Goal: Transaction & Acquisition: Purchase product/service

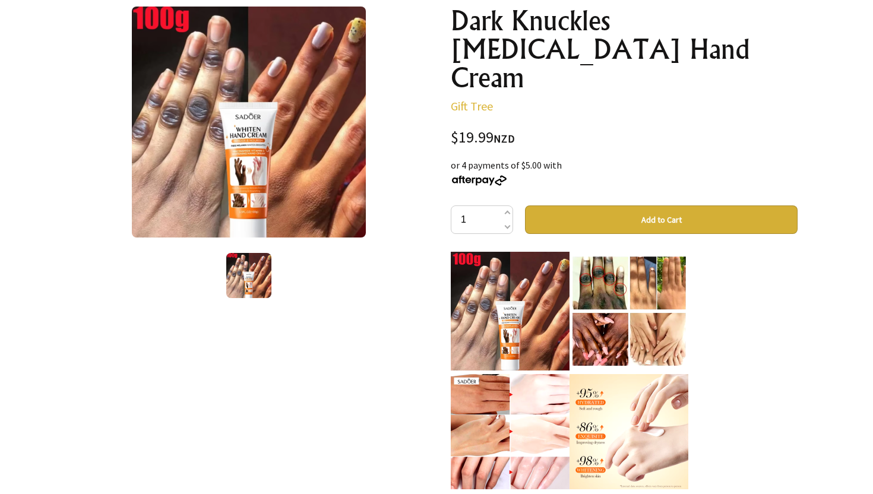
click at [570, 206] on button "Add to Cart" at bounding box center [661, 220] width 273 height 29
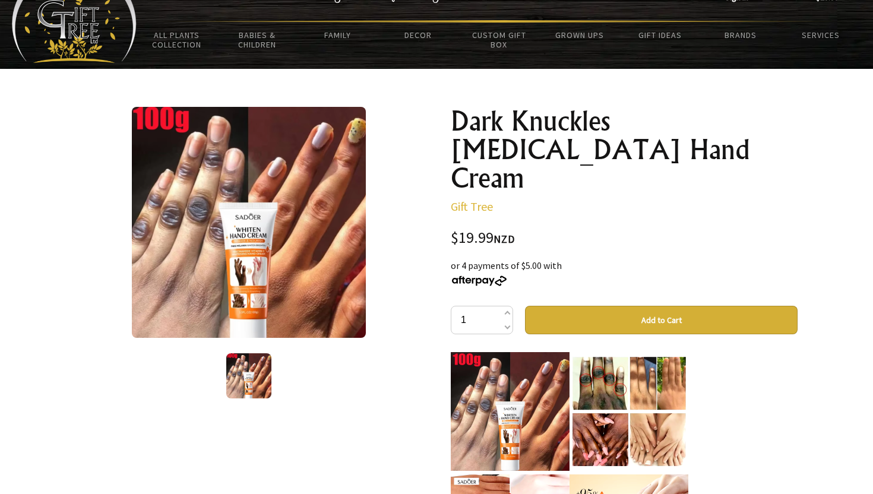
scroll to position [64, 0]
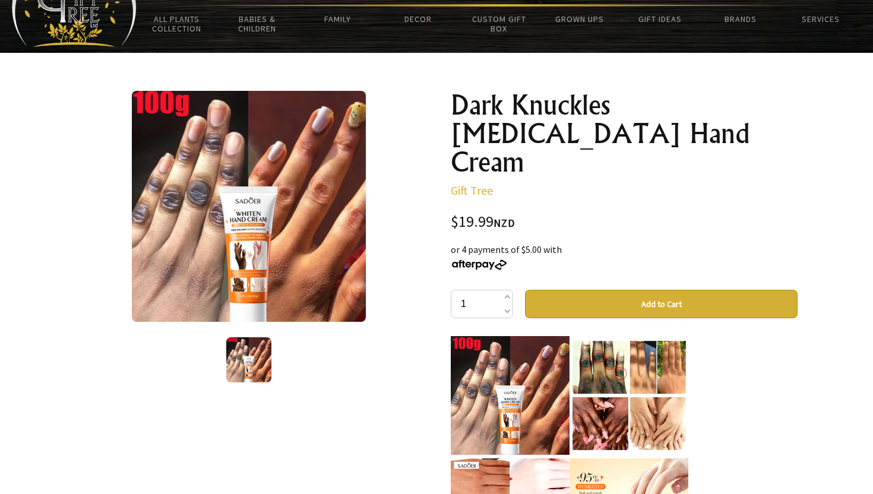
click at [603, 290] on button "Add to Cart" at bounding box center [661, 304] width 273 height 29
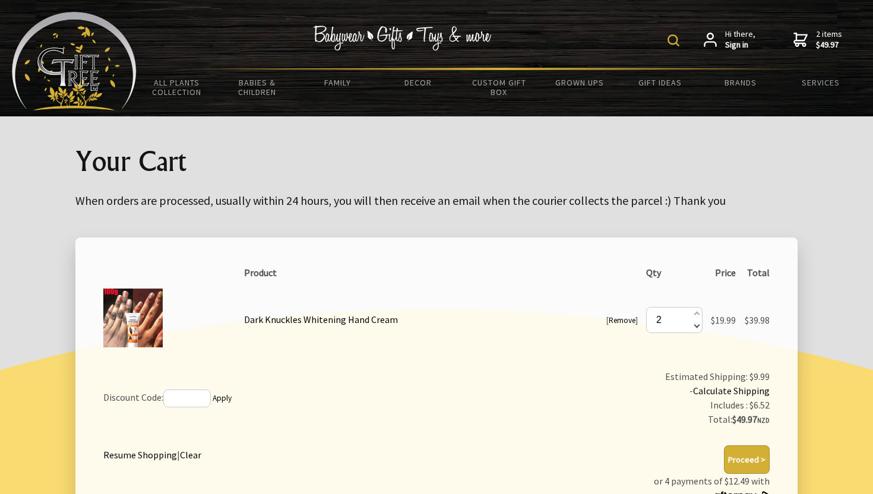
click at [693, 326] on span at bounding box center [696, 325] width 6 height 13
type input "1"
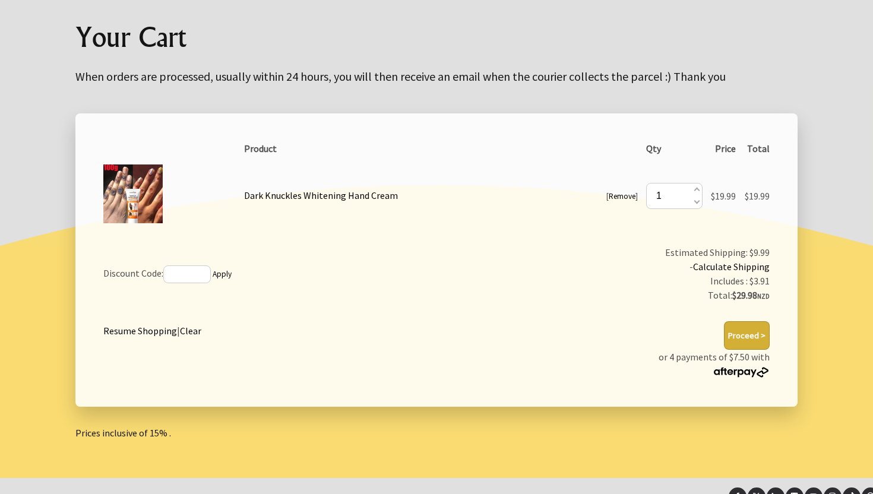
scroll to position [125, 0]
click at [766, 332] on button "Proceed >" at bounding box center [747, 335] width 46 height 29
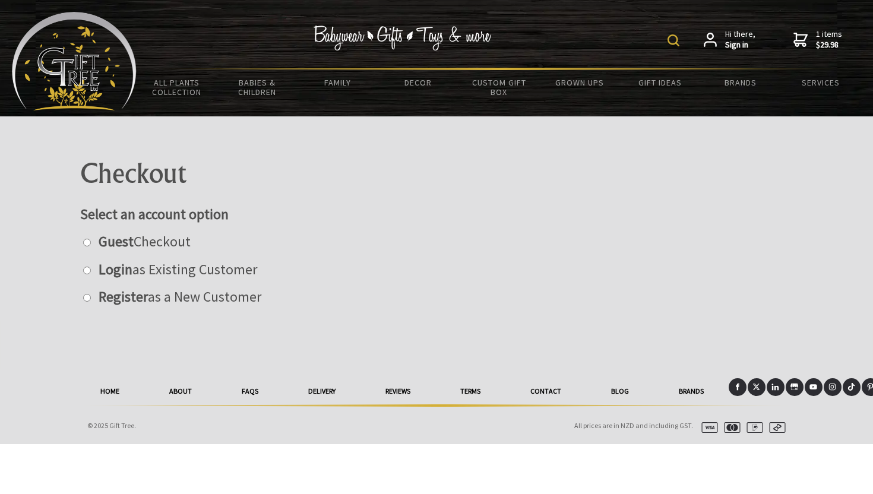
click at [116, 241] on strong "Guest" at bounding box center [116, 241] width 35 height 18
click at [91, 241] on input "radio" at bounding box center [87, 243] width 8 height 8
radio input "true"
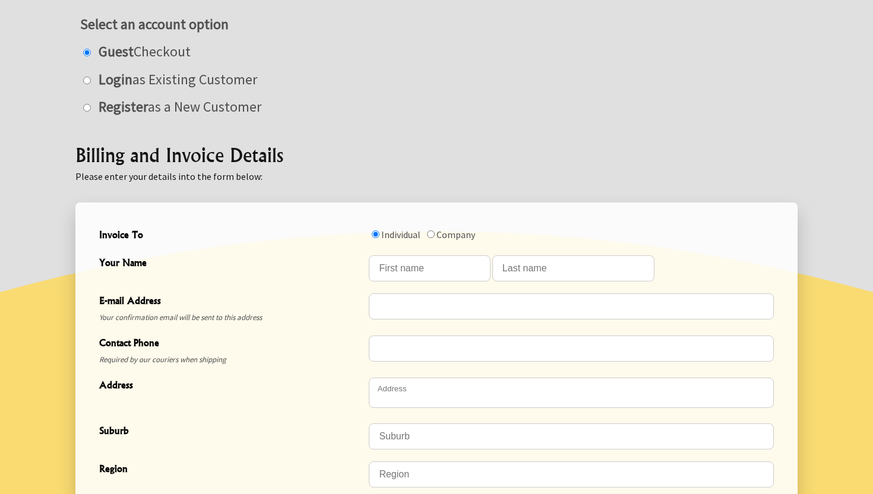
scroll to position [254, 0]
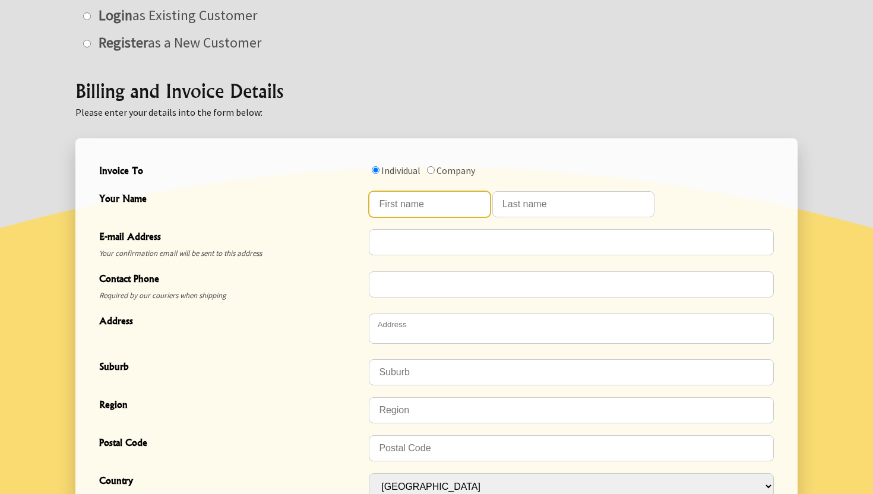
click at [424, 206] on input "Your Name" at bounding box center [429, 204] width 121 height 26
type input "Reji"
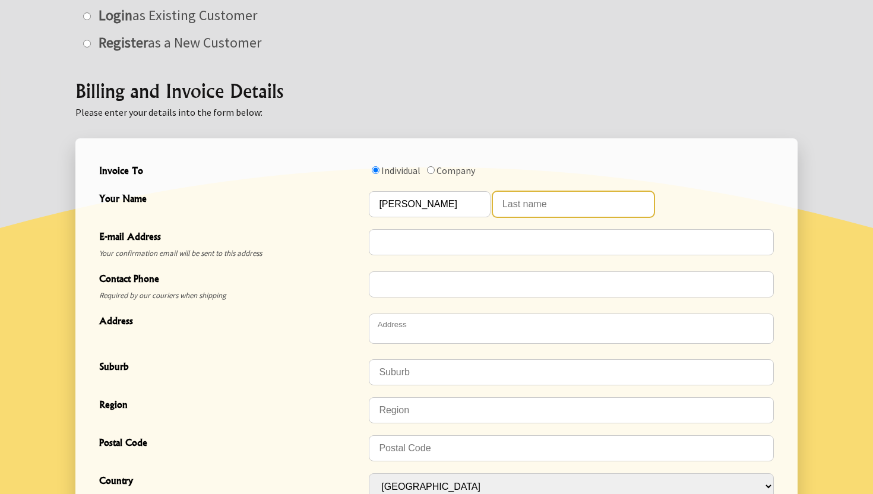
click at [513, 200] on input "Your Name" at bounding box center [574, 204] width 162 height 26
type input "Rae"
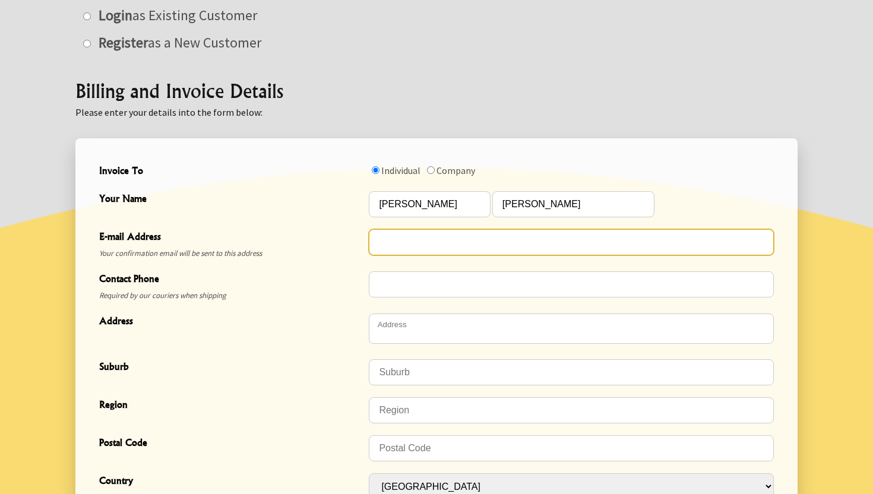
click at [473, 244] on input "E-mail Address" at bounding box center [571, 242] width 405 height 26
type input "Ramitakrishna@gmail.com"
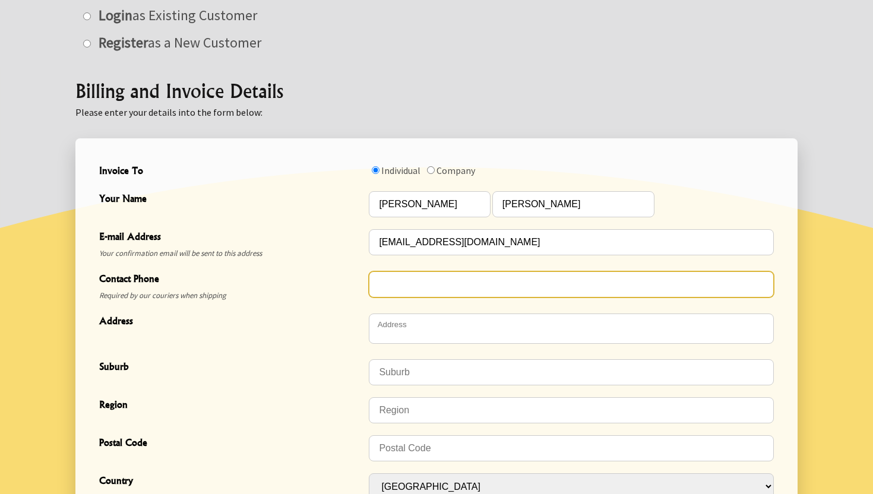
click at [450, 283] on input "Contact Phone" at bounding box center [571, 285] width 405 height 26
type input "02040113899"
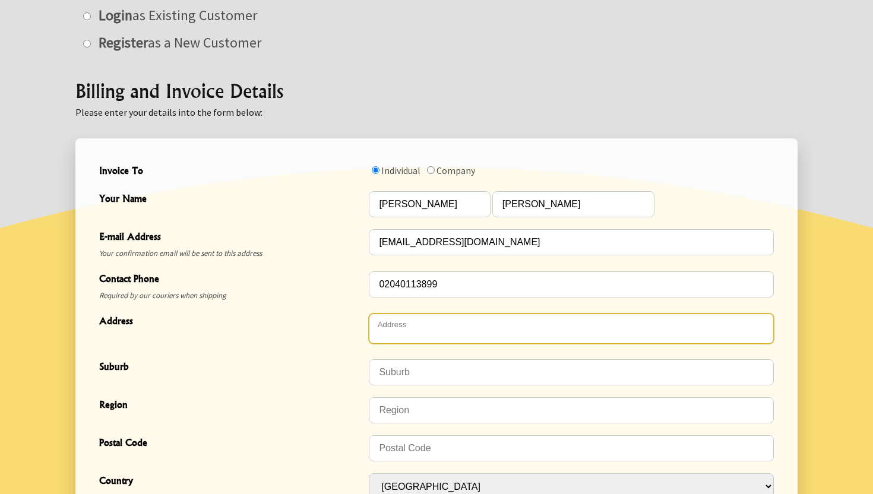
click at [421, 342] on textarea "Address" at bounding box center [571, 329] width 405 height 30
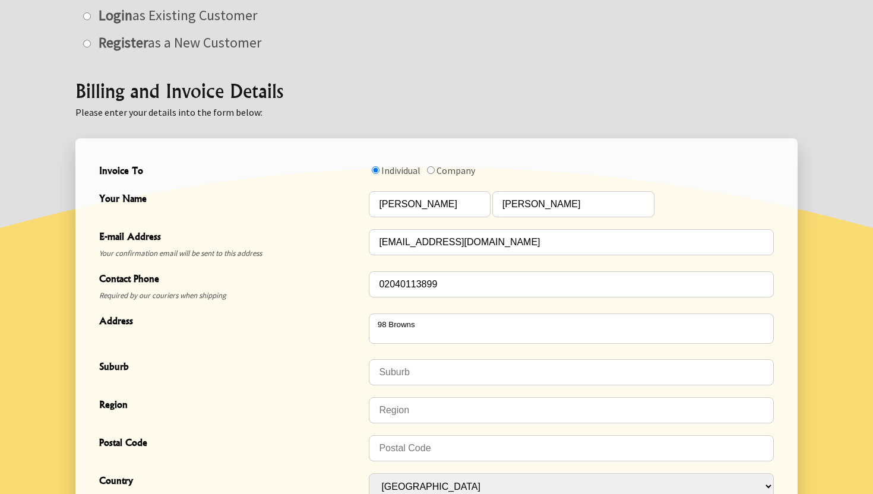
type textarea "98 Browns Road"
type input "Manurewa"
type input "Auckland"
type input "2102"
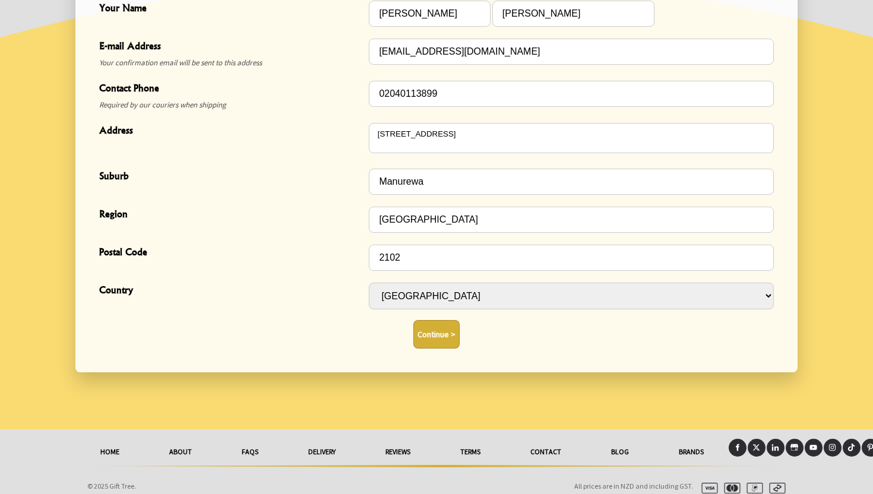
scroll to position [458, 0]
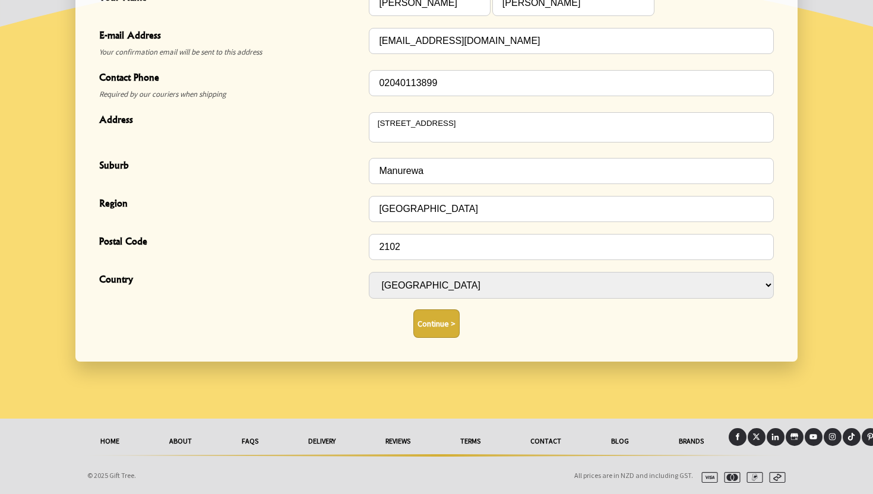
click at [434, 327] on button "Continue >" at bounding box center [437, 324] width 46 height 29
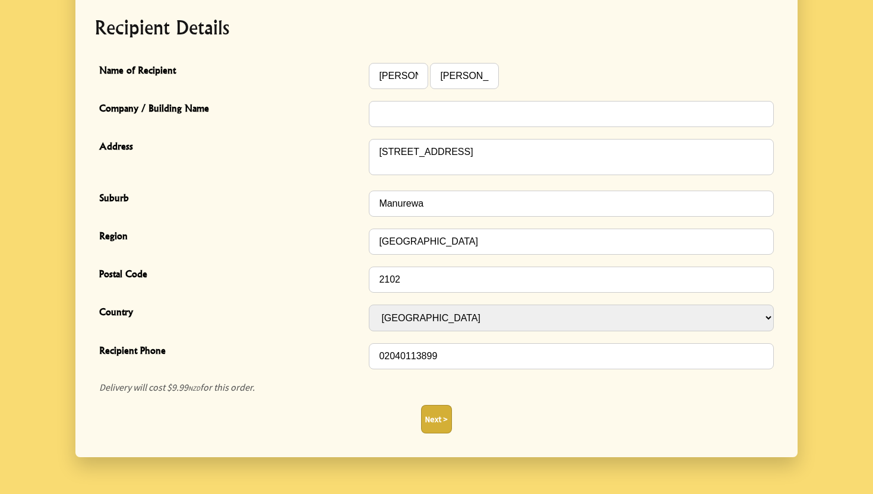
scroll to position [398, 0]
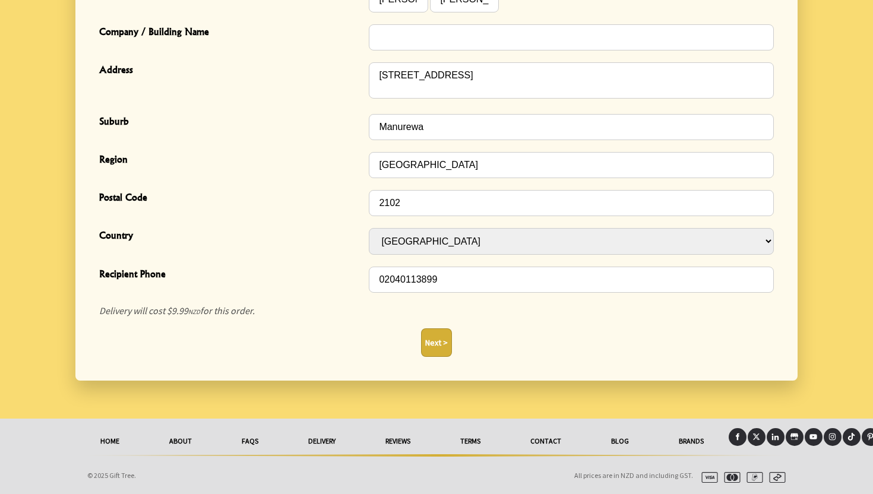
click at [435, 340] on button "Next >" at bounding box center [436, 343] width 31 height 29
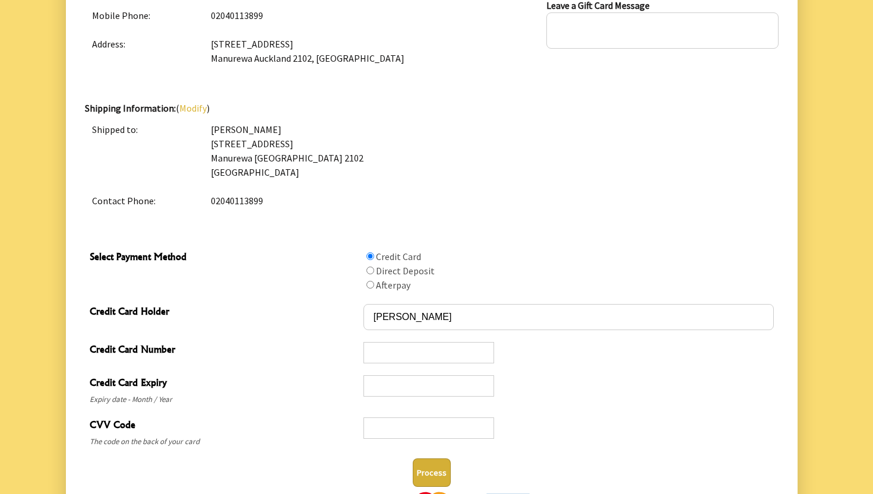
scroll to position [418, 0]
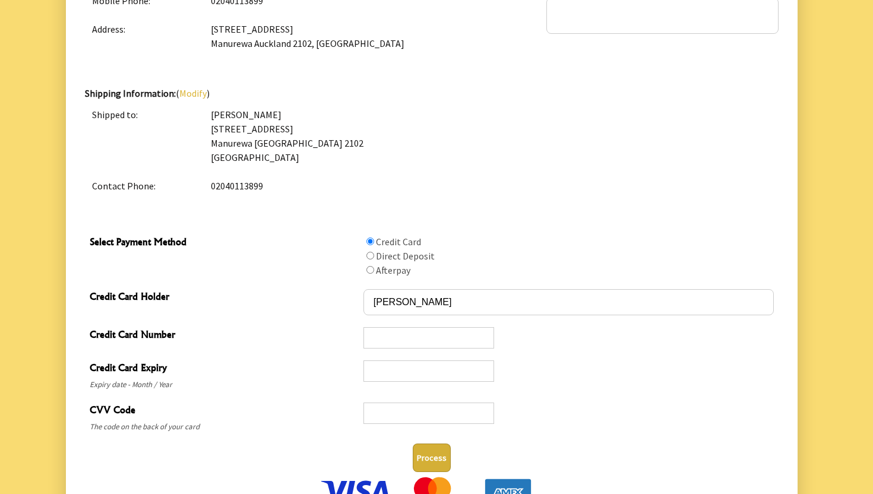
click at [400, 266] on label "Afterpay" at bounding box center [393, 270] width 34 height 12
click at [374, 266] on input "Select Payment Method" at bounding box center [371, 270] width 8 height 8
radio input "true"
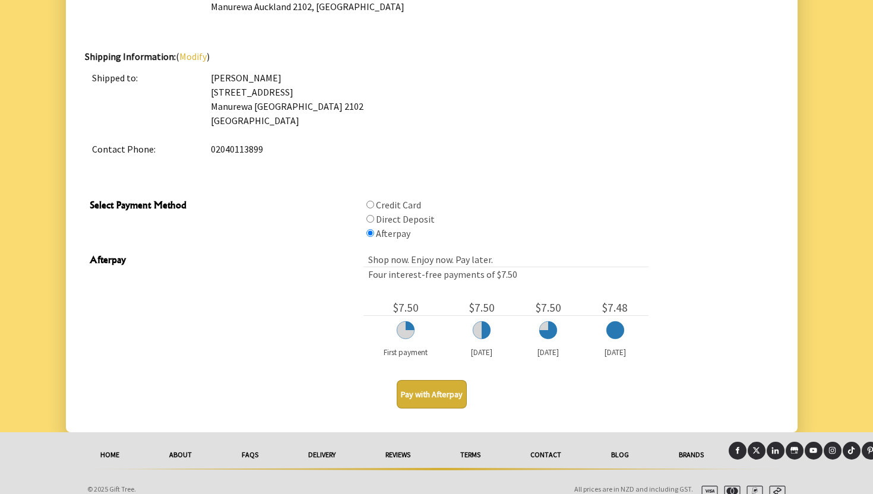
scroll to position [468, 0]
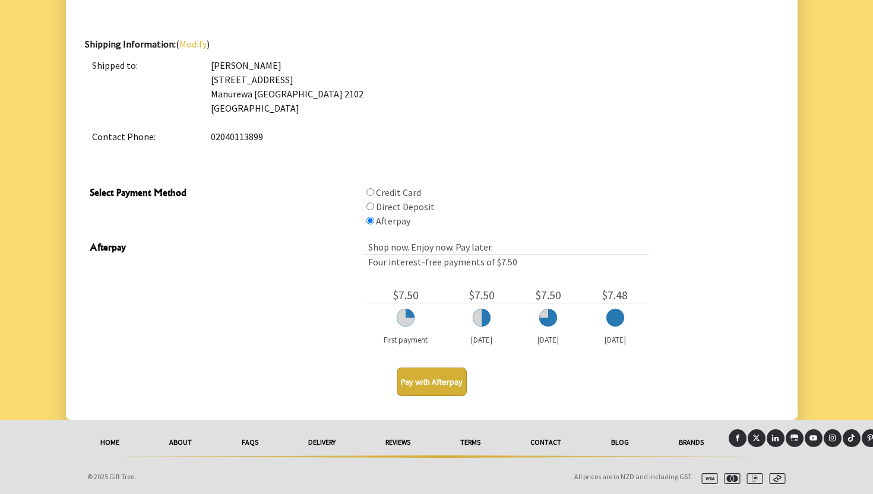
click at [449, 378] on button "Pay with Afterpay" at bounding box center [432, 382] width 70 height 29
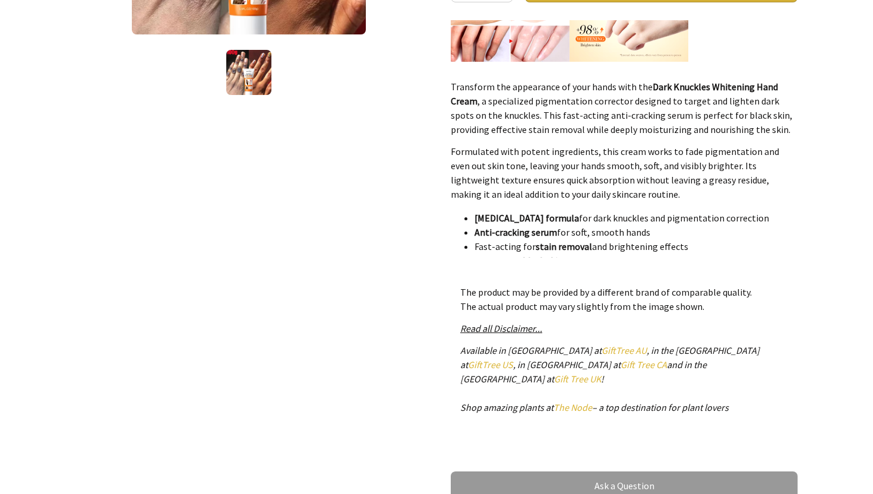
scroll to position [249, 0]
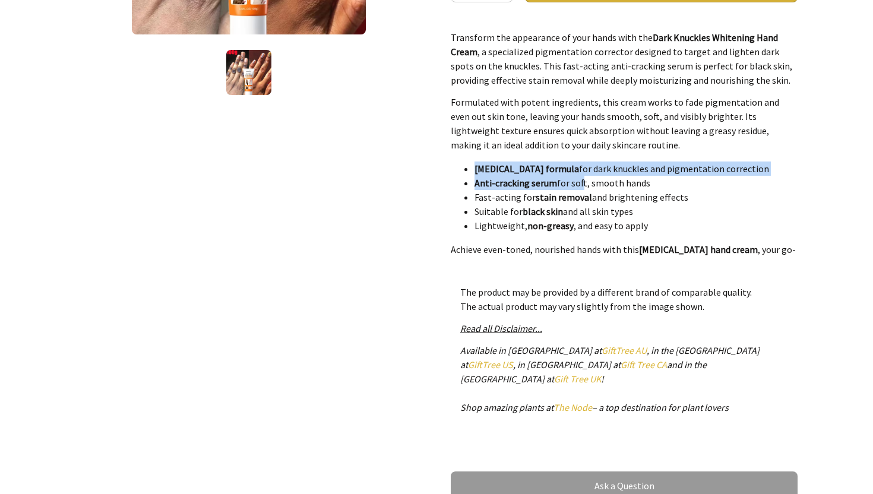
drag, startPoint x: 585, startPoint y: 157, endPoint x: 577, endPoint y: 187, distance: 30.7
click at [578, 187] on div "Transform the appearance of your hands with the Dark Knuckles [MEDICAL_DATA] Ha…" at bounding box center [624, 139] width 347 height 238
click at [577, 195] on strong "stain removal" at bounding box center [564, 197] width 56 height 12
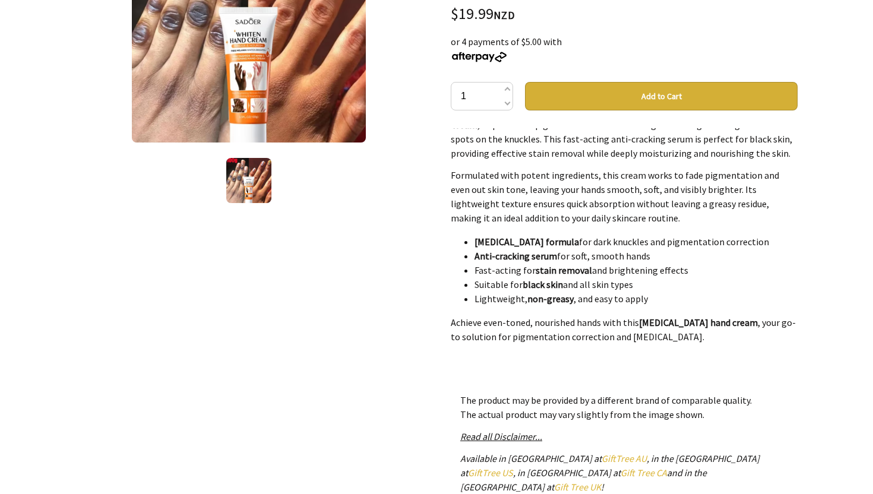
scroll to position [0, 0]
